Goal: Task Accomplishment & Management: Manage account settings

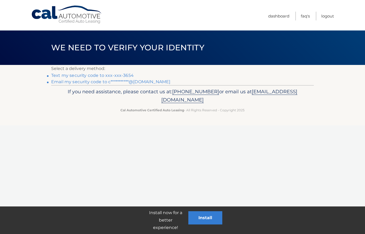
click at [87, 76] on link "Text my security code to xxx-xxx-3654" at bounding box center [92, 75] width 83 height 5
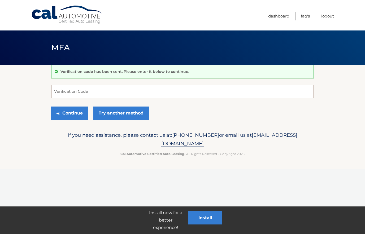
click at [75, 93] on input "Verification Code" at bounding box center [182, 91] width 263 height 13
type input "797755"
click at [66, 111] on button "Continue" at bounding box center [69, 113] width 37 height 13
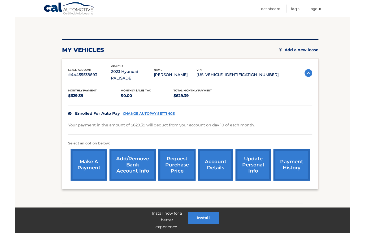
scroll to position [66, 0]
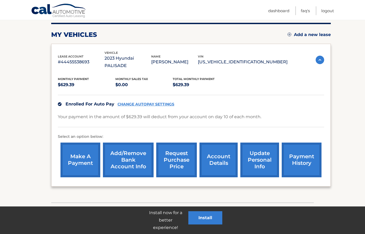
click at [221, 165] on link "account details" at bounding box center [219, 160] width 38 height 35
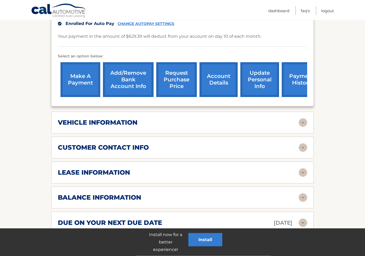
scroll to position [161, 0]
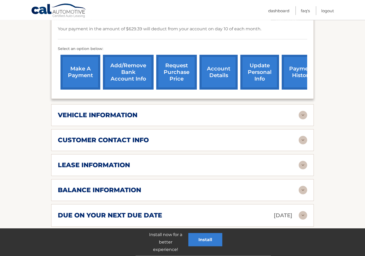
click at [305, 161] on img at bounding box center [303, 165] width 8 height 8
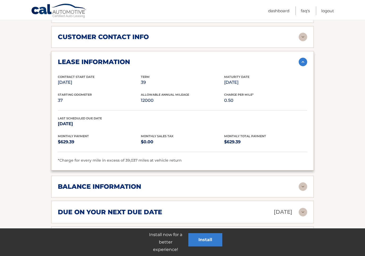
scroll to position [269, 0]
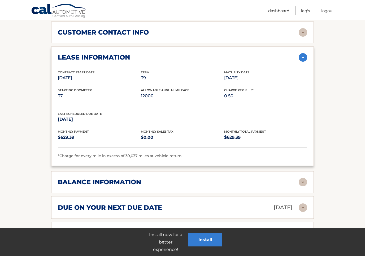
click at [239, 178] on div "balance information" at bounding box center [178, 182] width 241 height 8
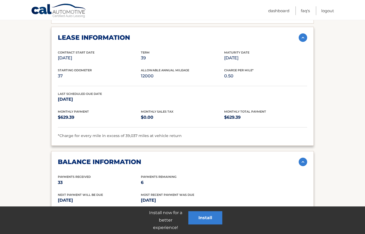
scroll to position [288, 0]
